Goal: Information Seeking & Learning: Learn about a topic

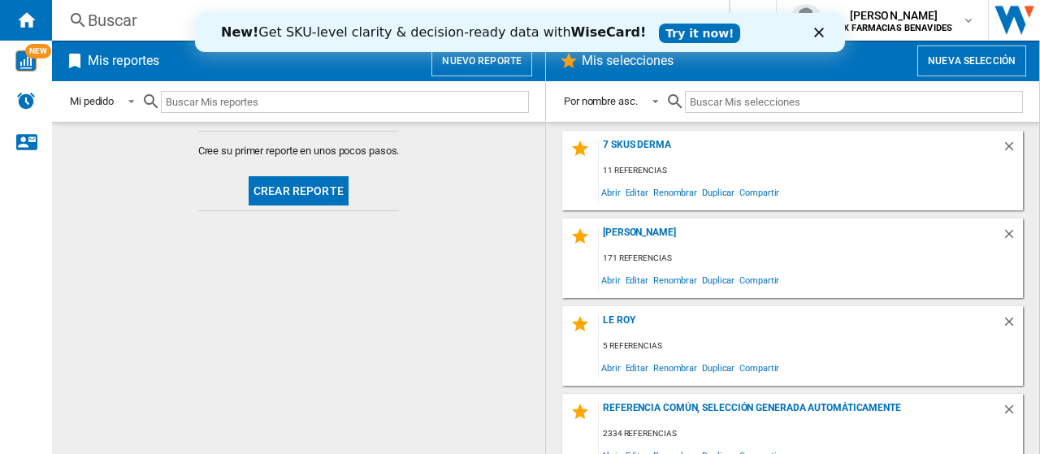
click at [822, 33] on icon "Close" at bounding box center [819, 33] width 10 height 10
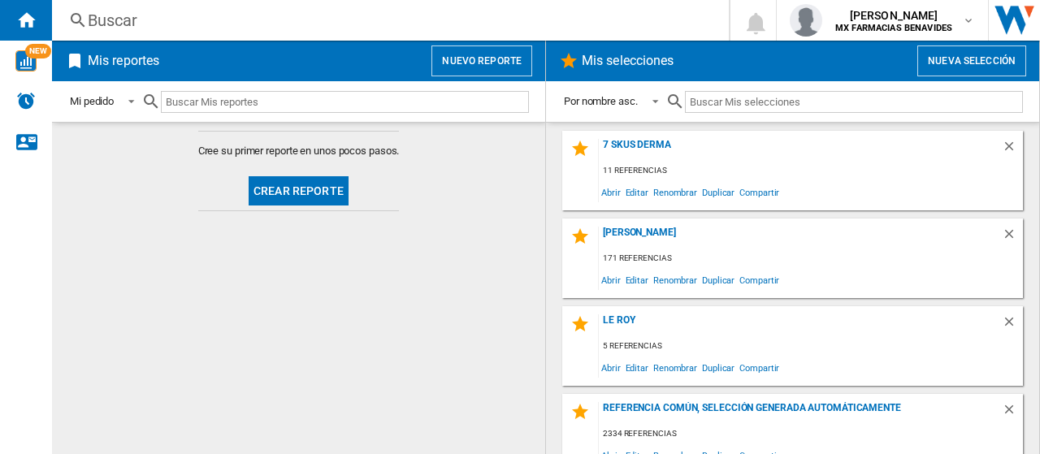
click at [379, 283] on md-content "Cree su primer reporte en unos pocos pasos. Crear reporte" at bounding box center [298, 288] width 493 height 332
click at [642, 150] on div "7 SKUS DERMA" at bounding box center [800, 150] width 403 height 22
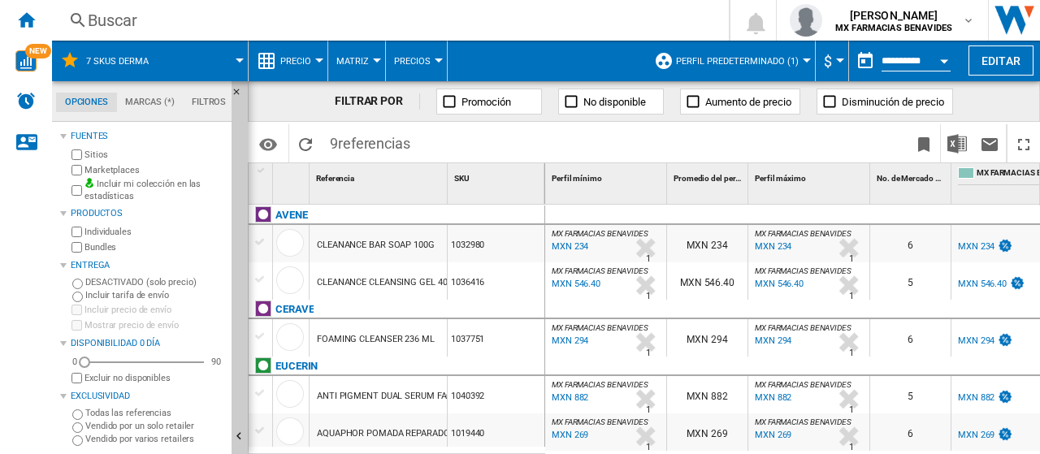
click at [736, 54] on button "Perfil predeterminado (1)" at bounding box center [741, 61] width 131 height 41
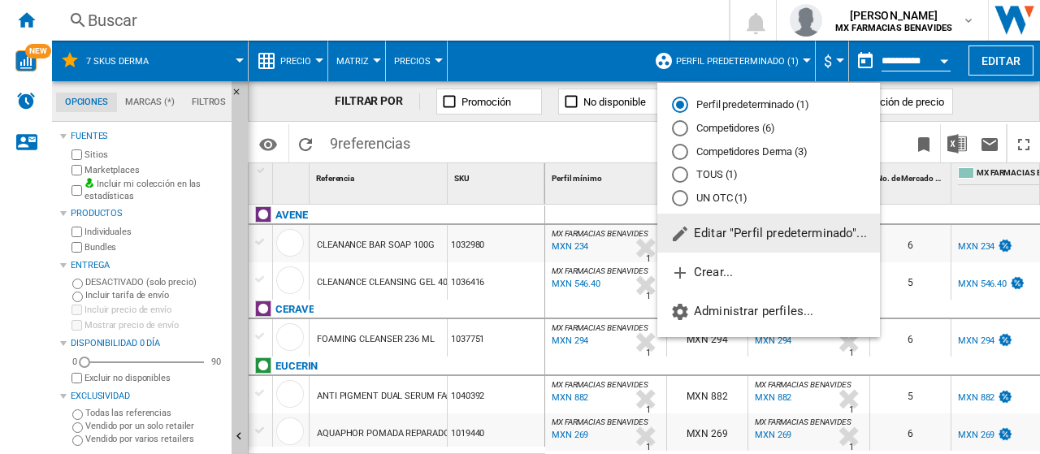
click at [754, 158] on md-radio-button "Competidores Derma (3)" at bounding box center [768, 151] width 193 height 15
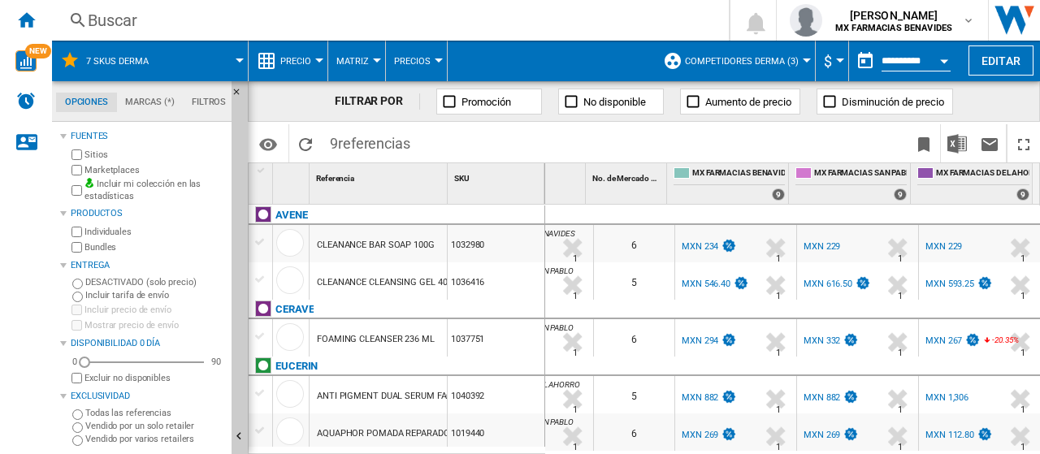
click at [613, 281] on div "5" at bounding box center [634, 280] width 80 height 37
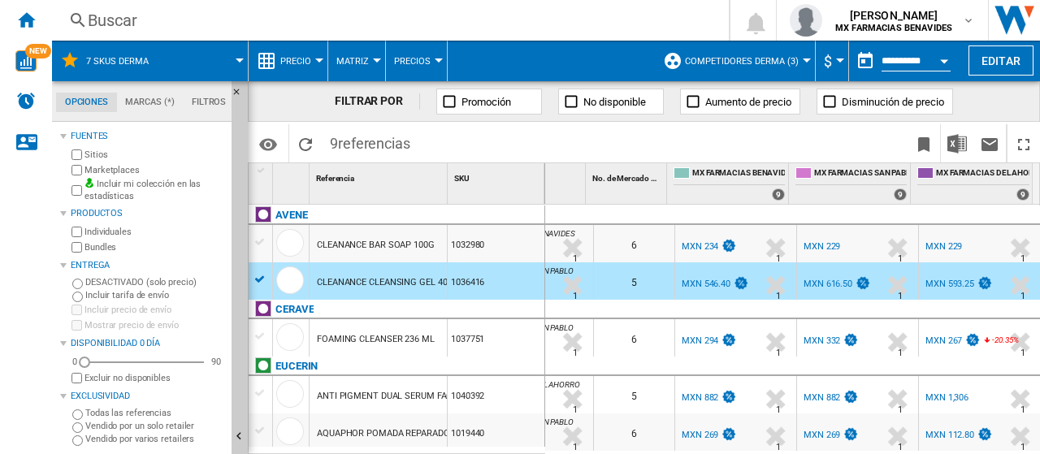
scroll to position [81, 0]
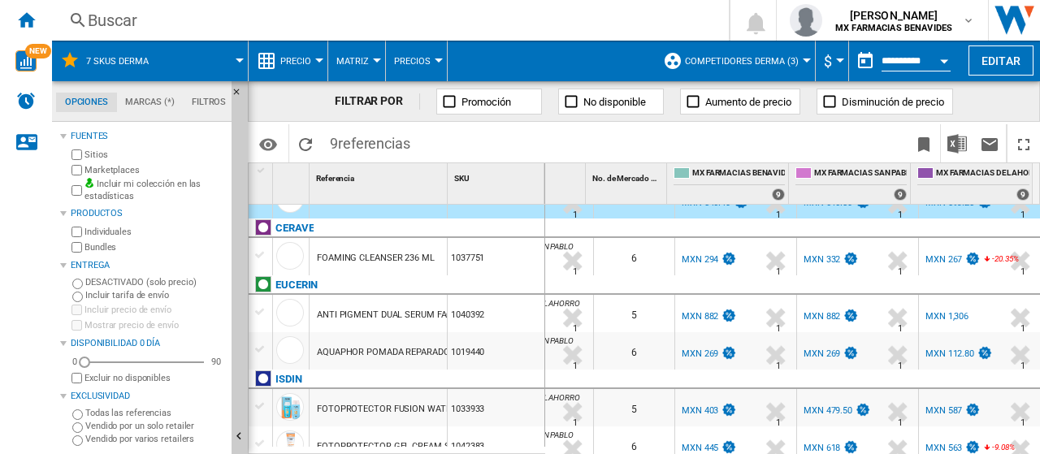
click at [497, 269] on div "1037751" at bounding box center [496, 256] width 97 height 37
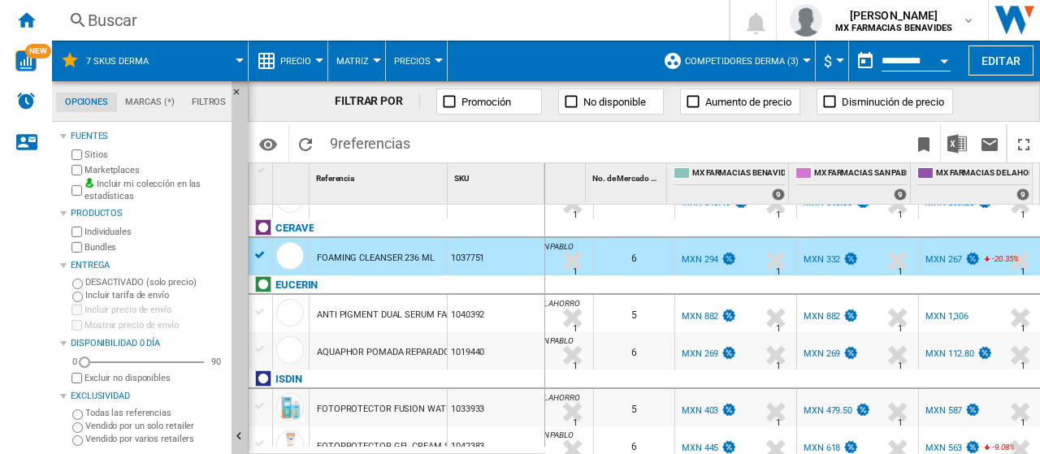
click at [489, 318] on div "1040392" at bounding box center [496, 313] width 97 height 37
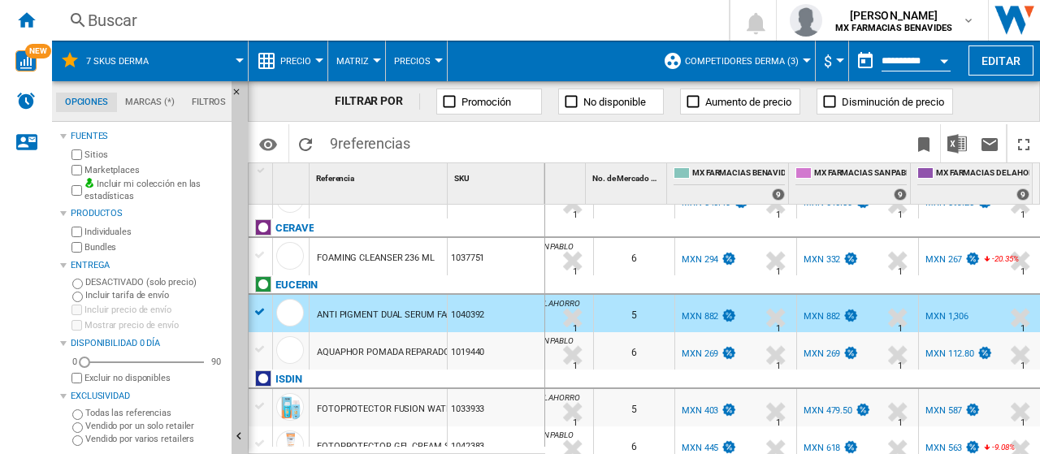
click at [967, 262] on img at bounding box center [972, 259] width 16 height 14
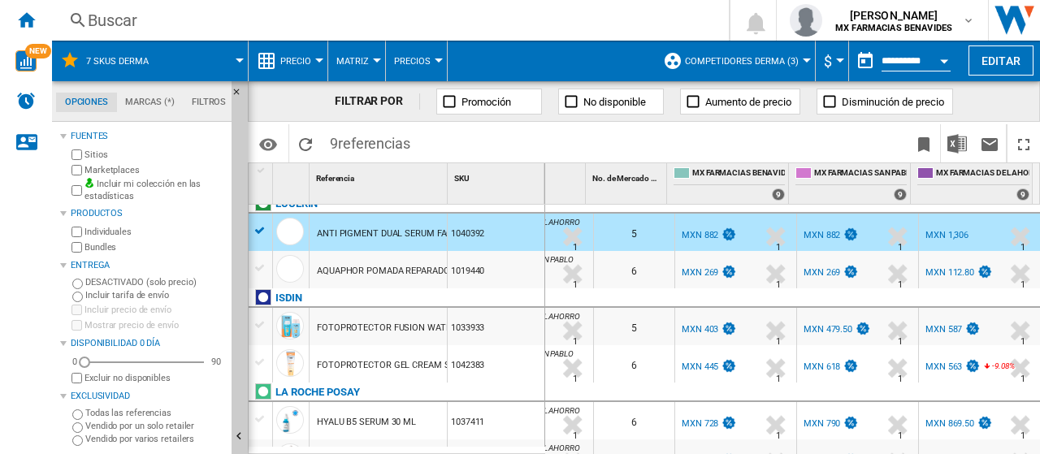
click at [697, 236] on div "MXN 882" at bounding box center [700, 235] width 37 height 11
click at [511, 260] on div "1019440" at bounding box center [496, 269] width 97 height 37
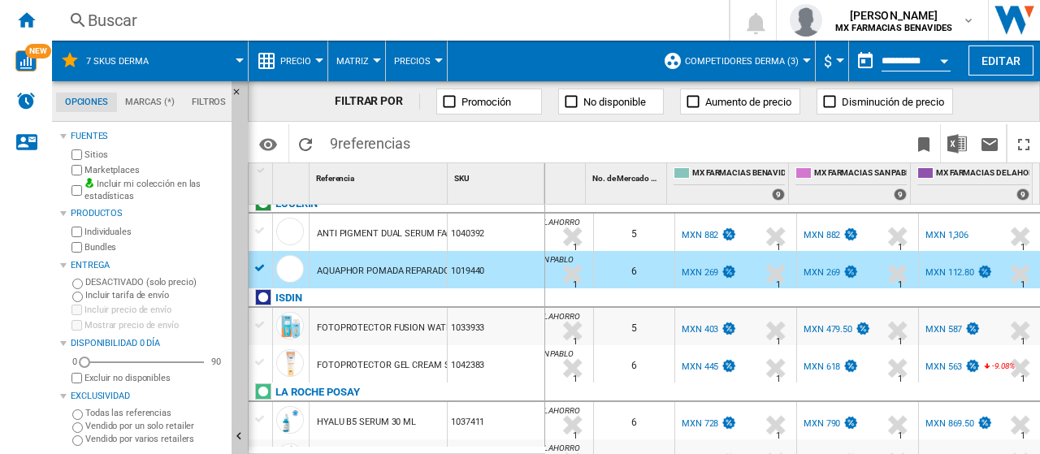
scroll to position [175, 0]
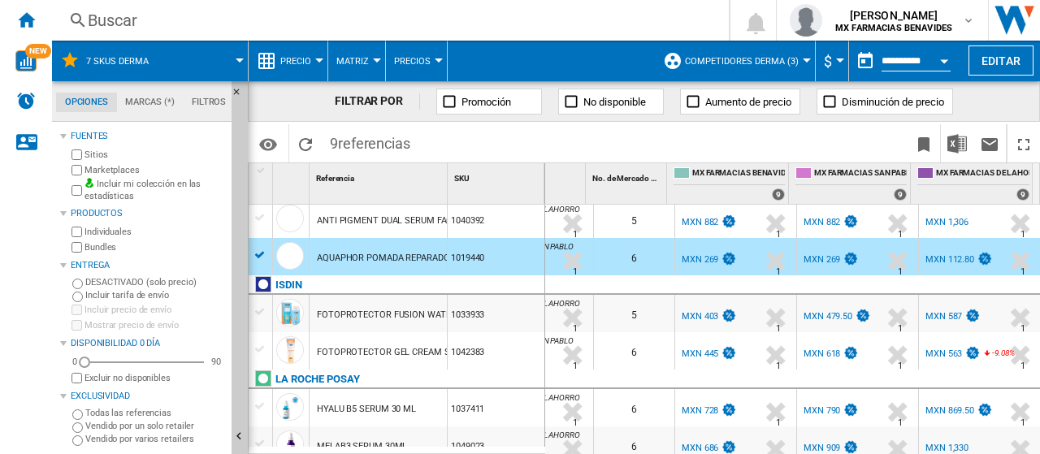
click at [506, 323] on div "1033933" at bounding box center [496, 313] width 97 height 37
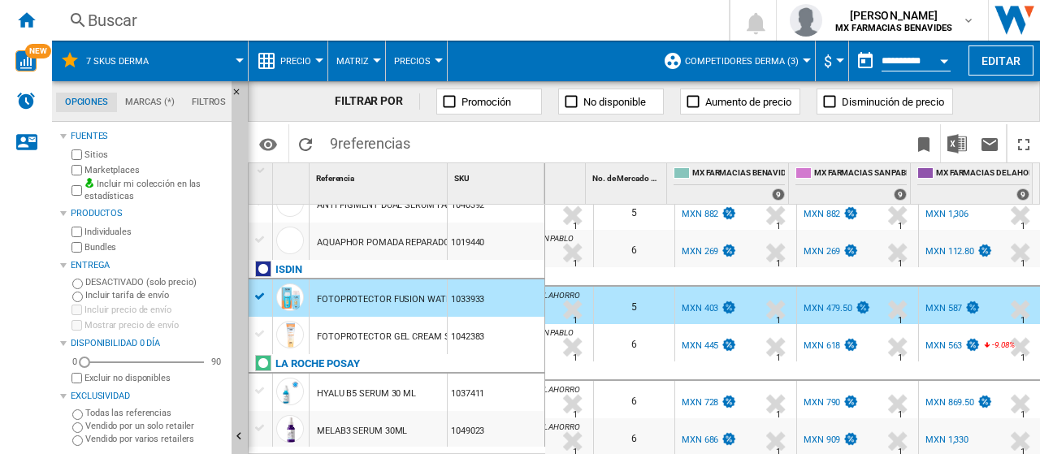
scroll to position [192, 0]
click at [508, 336] on div "1042383" at bounding box center [496, 334] width 97 height 37
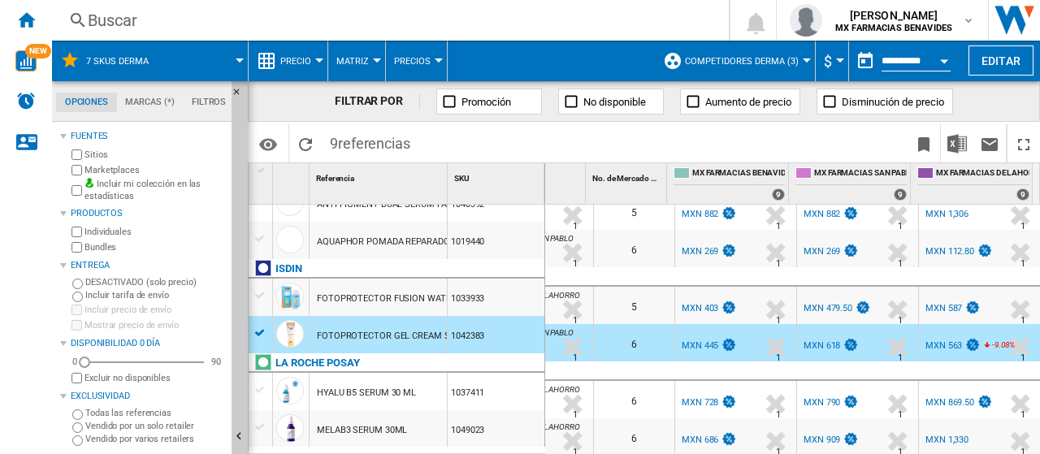
click at [652, 394] on div "6" at bounding box center [634, 399] width 80 height 37
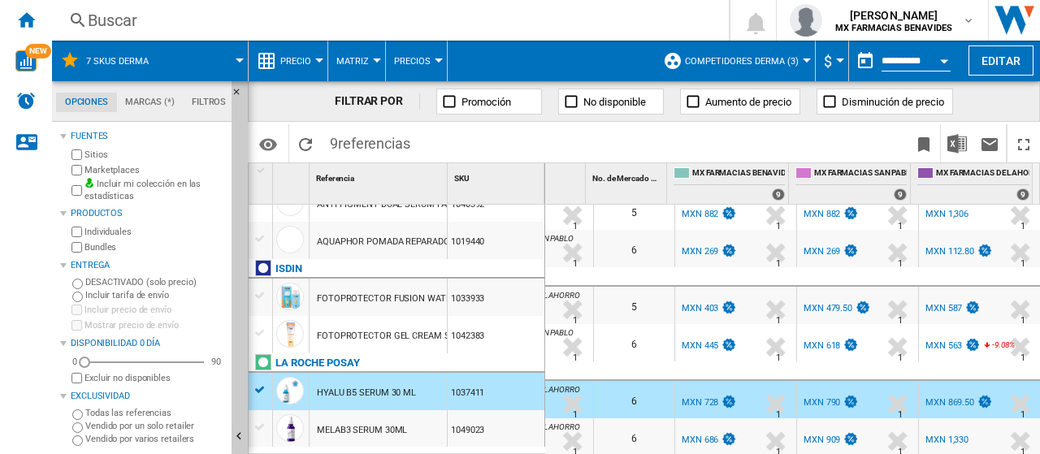
click at [629, 423] on div "6" at bounding box center [634, 436] width 80 height 37
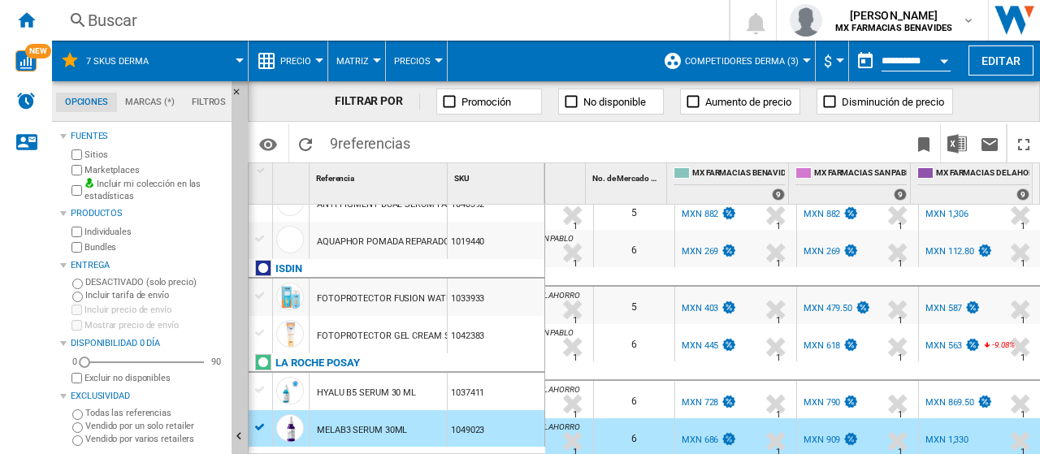
scroll to position [0, 0]
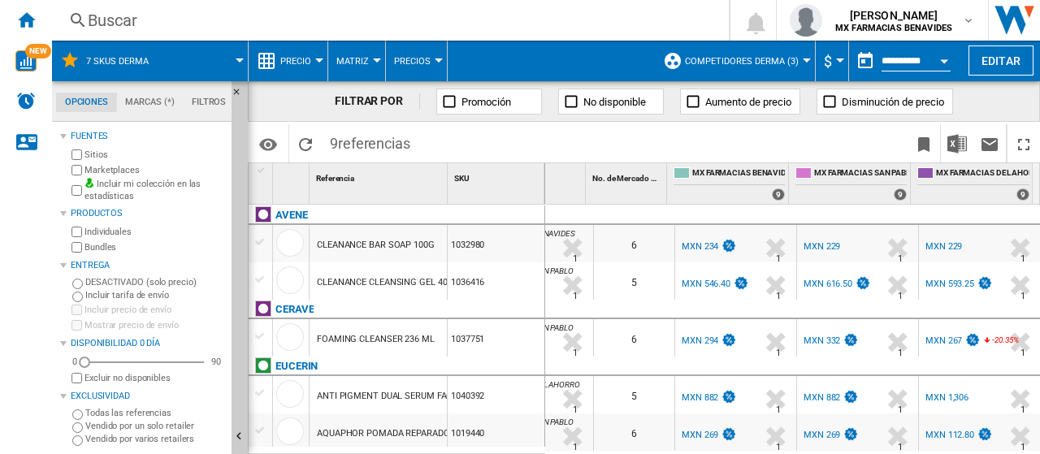
click at [495, 258] on div "1032980" at bounding box center [496, 243] width 97 height 37
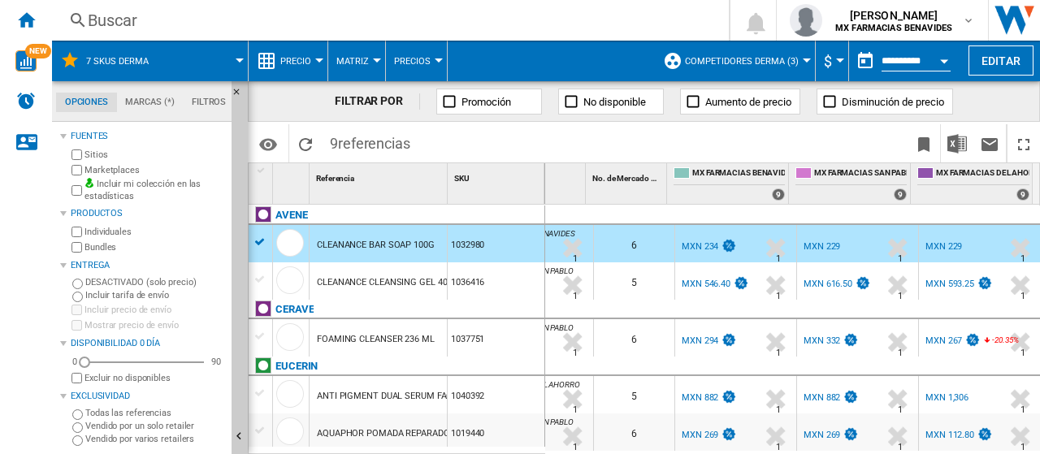
click at [809, 255] on div "-2.1 % MXN 229 % N/A" at bounding box center [828, 258] width 55 height 39
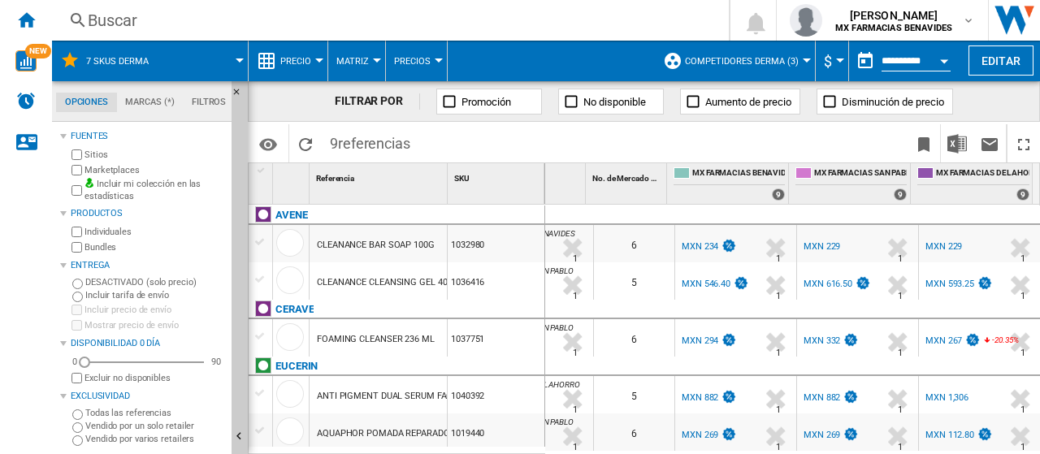
click at [811, 248] on div "MXN 229" at bounding box center [821, 246] width 37 height 11
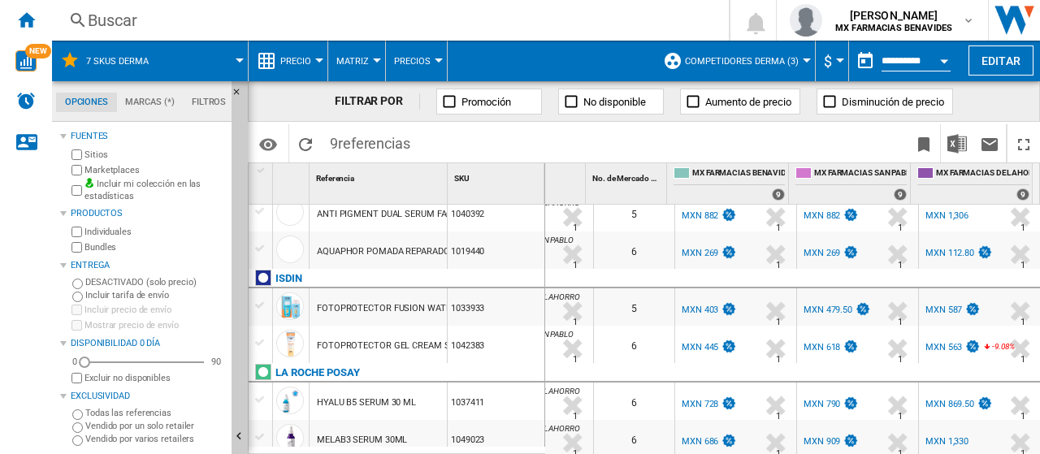
scroll to position [192, 0]
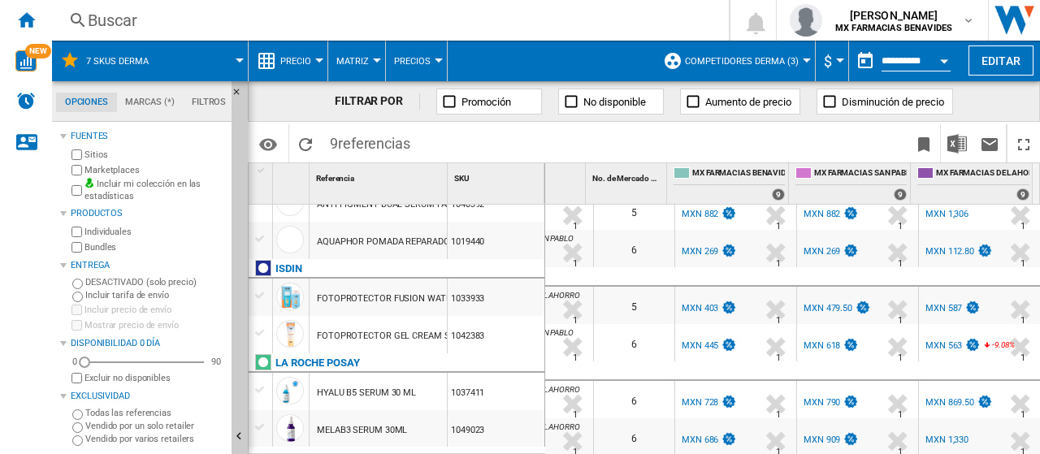
click at [689, 397] on div "MXN 728" at bounding box center [700, 402] width 37 height 11
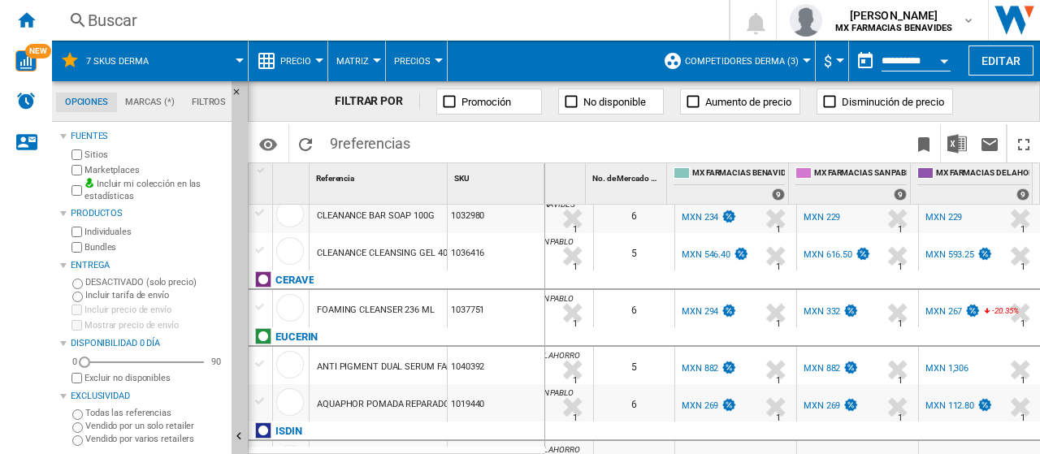
scroll to position [0, 0]
